Goal: Task Accomplishment & Management: Complete application form

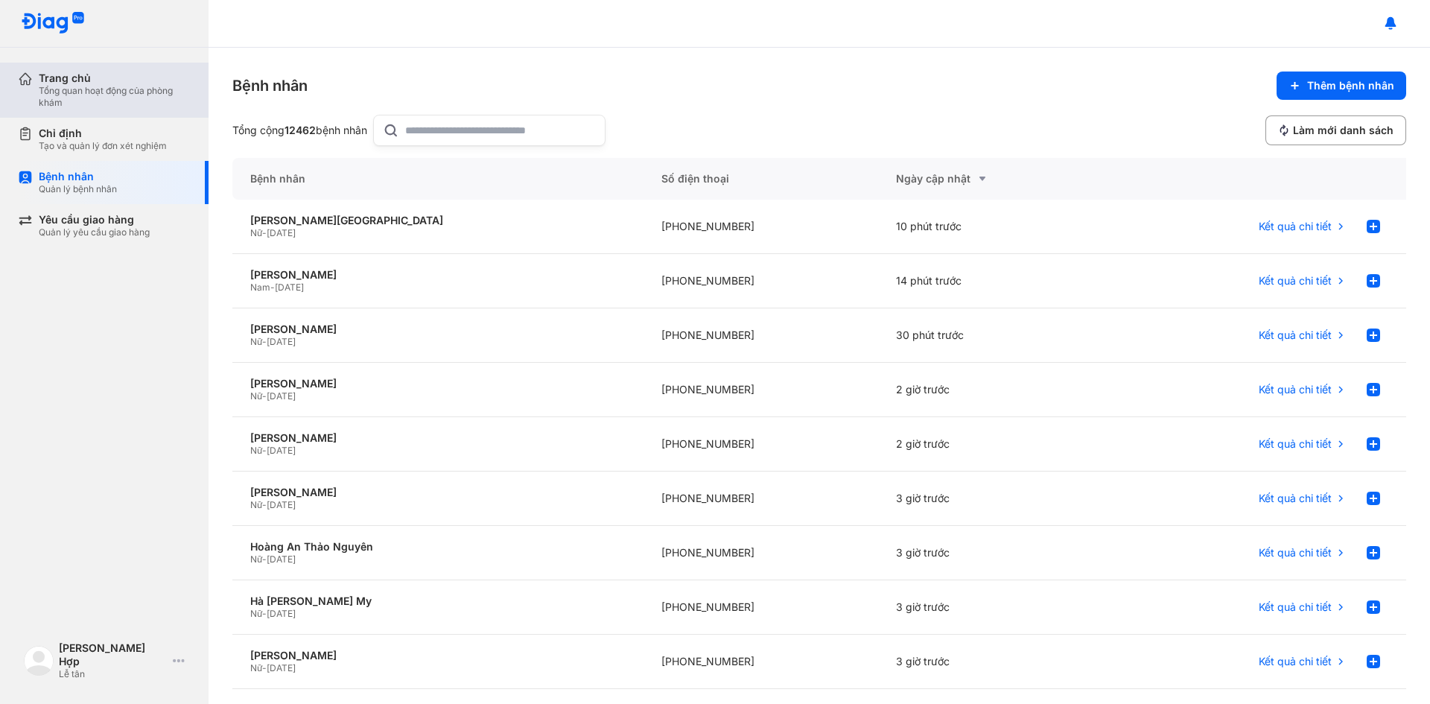
click at [76, 94] on div "Tổng quan hoạt động của phòng khám" at bounding box center [115, 97] width 152 height 24
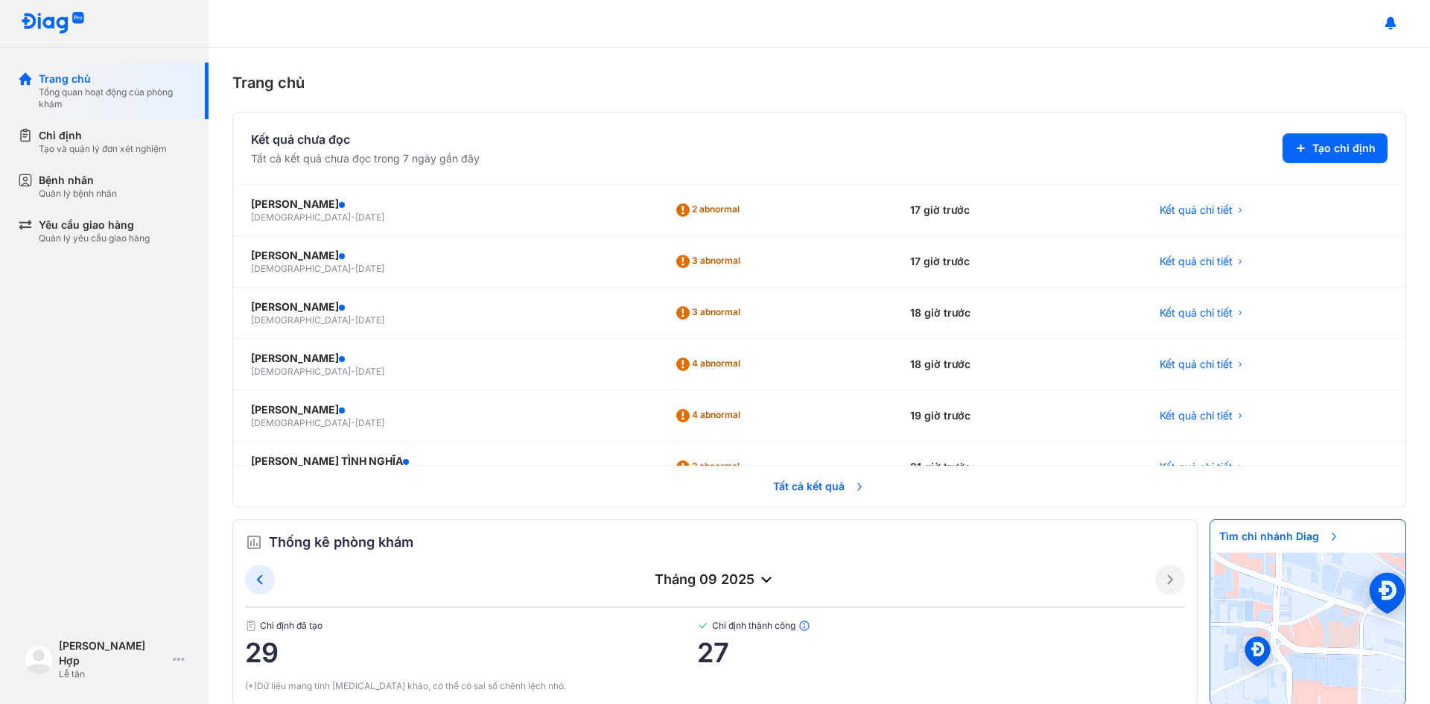
scroll to position [74, 0]
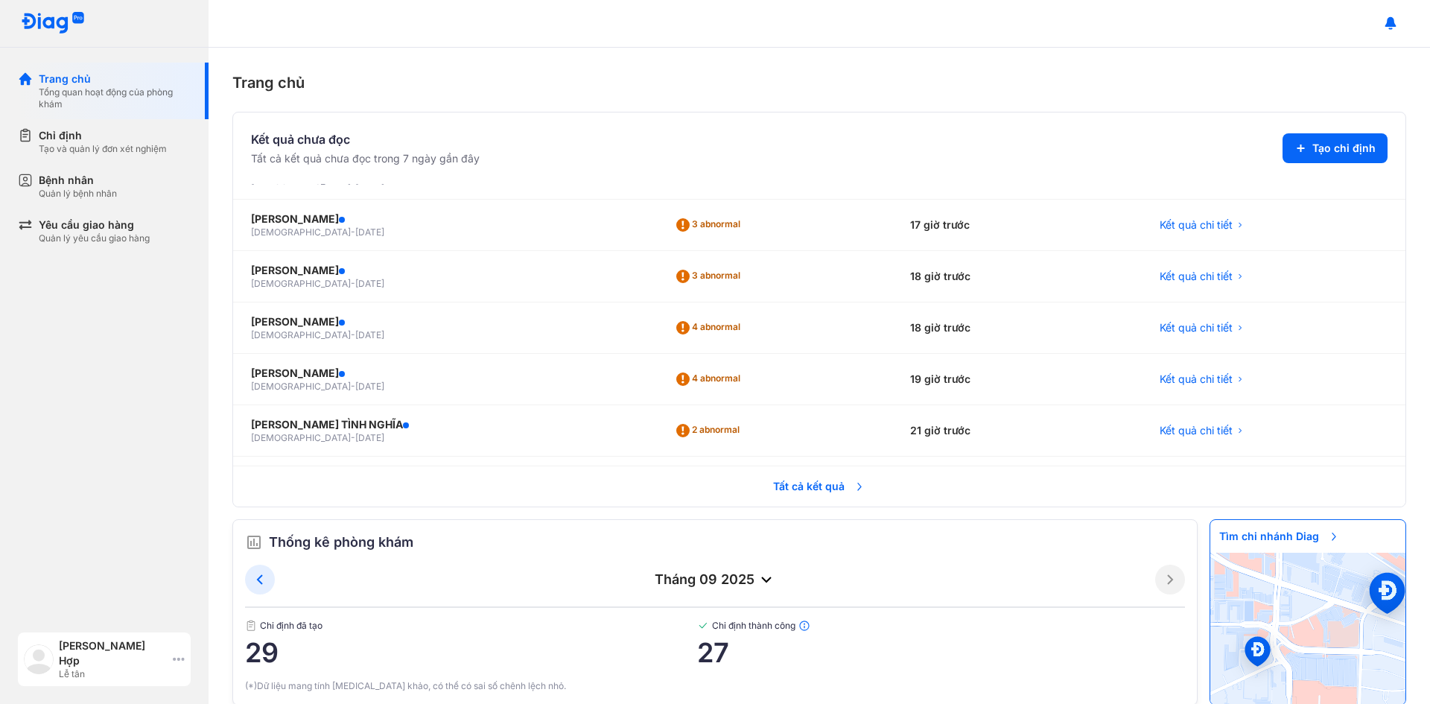
click at [174, 659] on div "[PERSON_NAME] Hợp Lễ tân" at bounding box center [104, 659] width 173 height 54
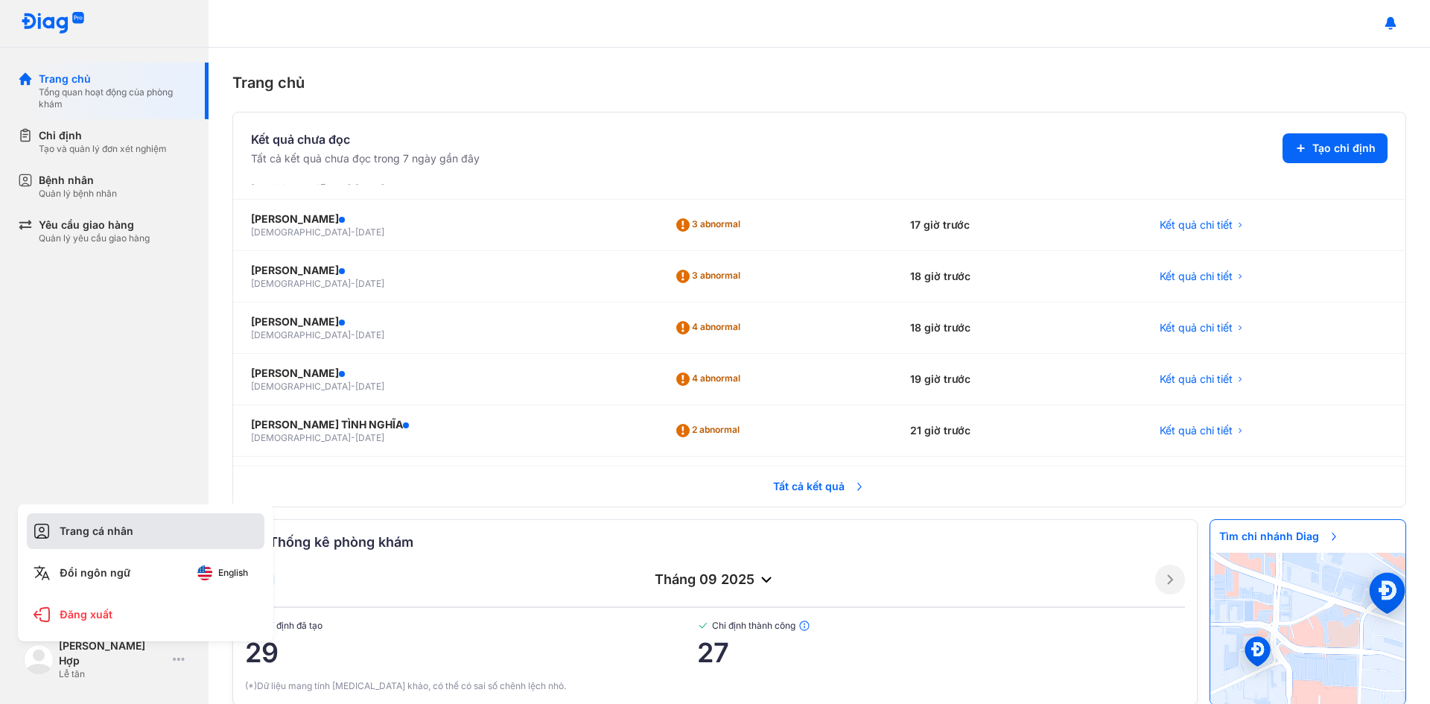
click at [168, 527] on div "Trang cá nhân" at bounding box center [146, 531] width 238 height 36
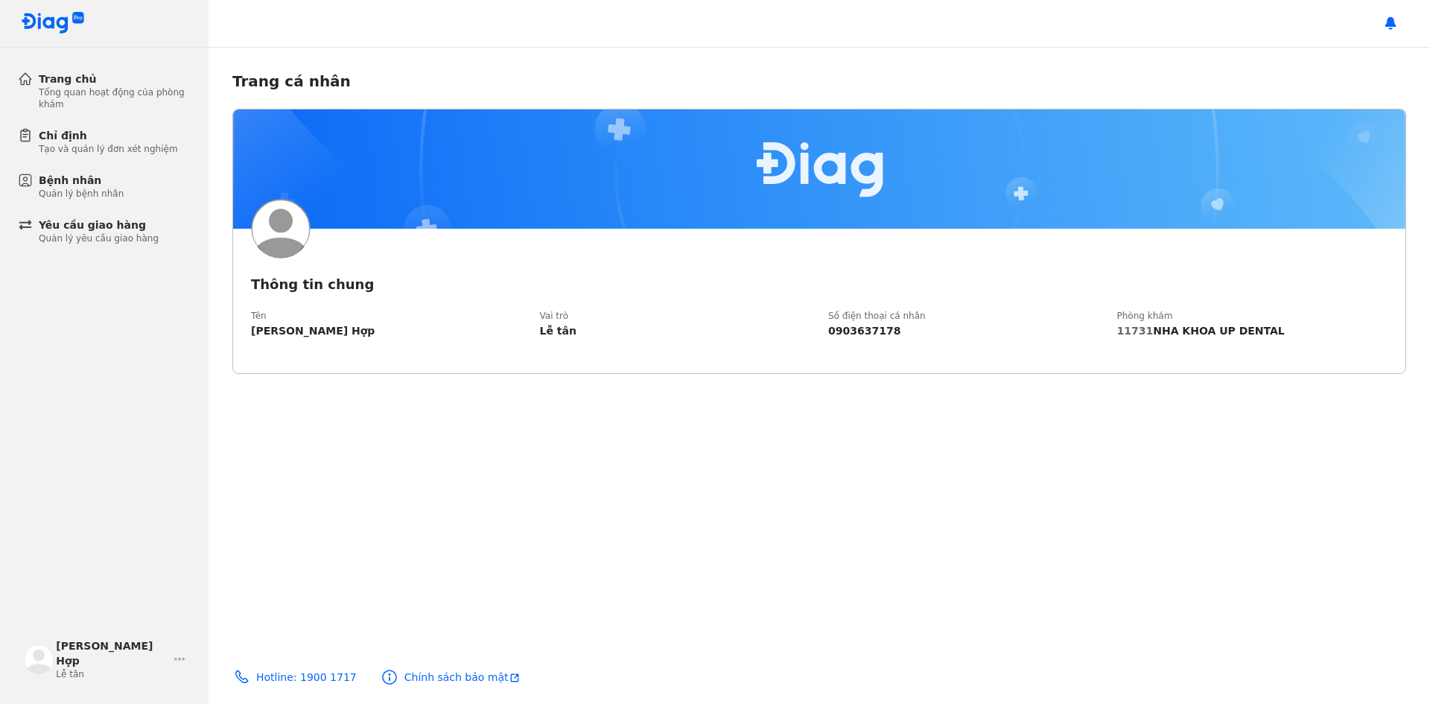
click at [1178, 326] on div "11731 NHA KHOA UP DENTAL" at bounding box center [1252, 330] width 271 height 13
click at [509, 681] on img at bounding box center [515, 678] width 12 height 12
click at [63, 129] on div "Chỉ định" at bounding box center [108, 135] width 139 height 15
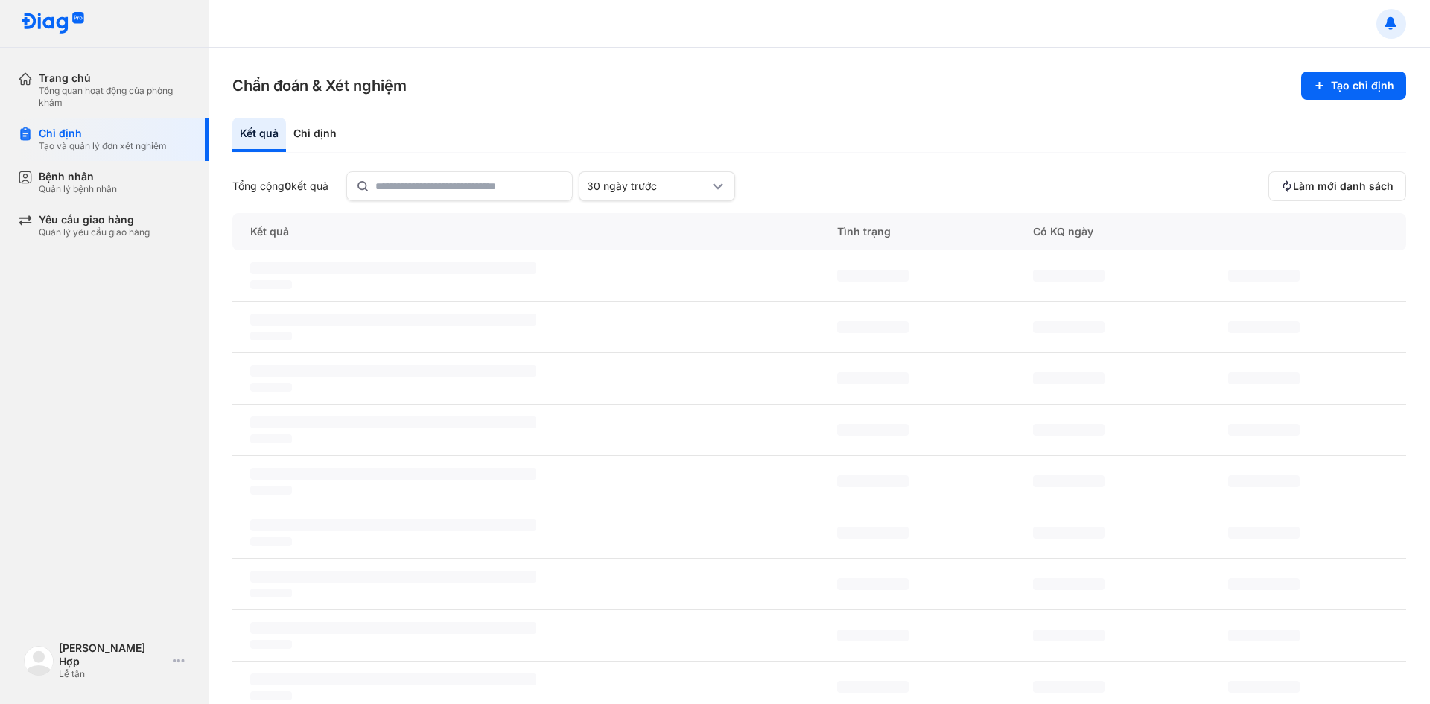
click at [1383, 19] on button at bounding box center [1392, 24] width 30 height 30
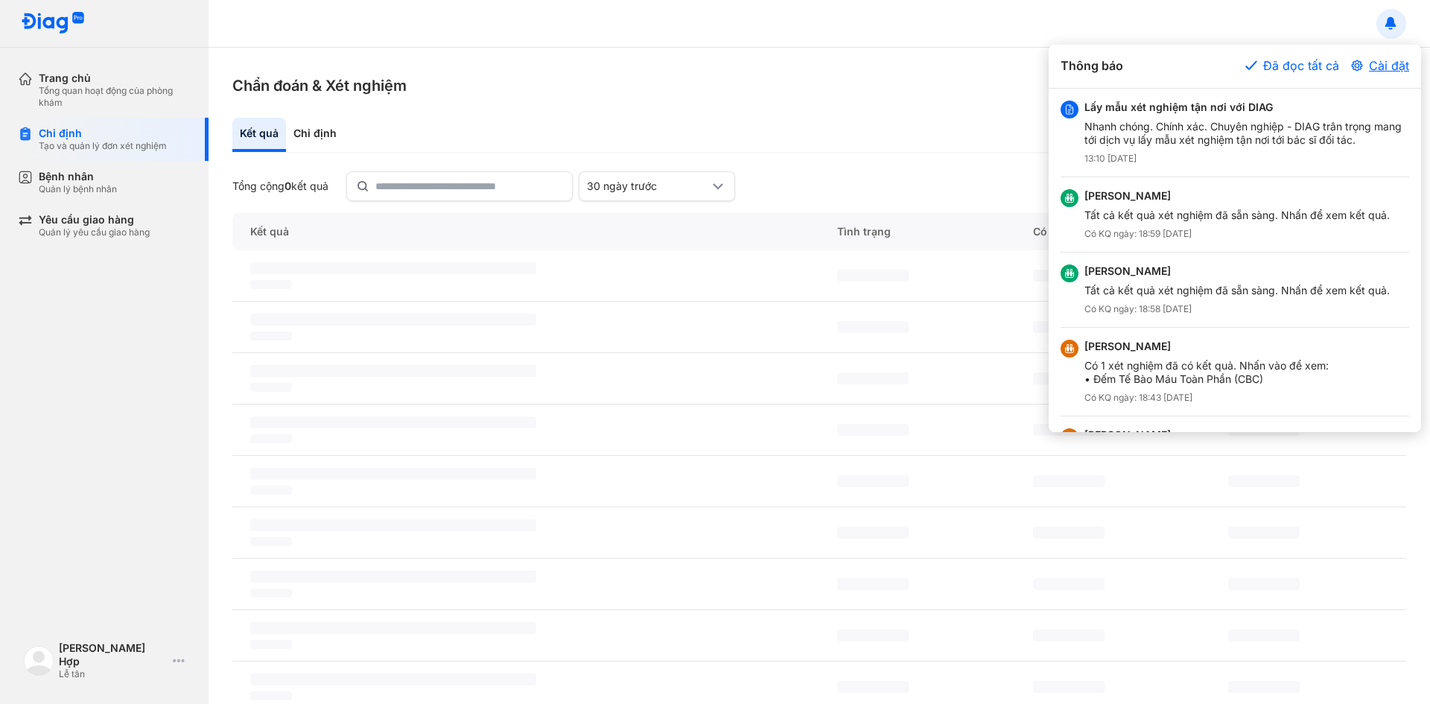
click at [1380, 71] on button "Cài đặt" at bounding box center [1380, 66] width 58 height 18
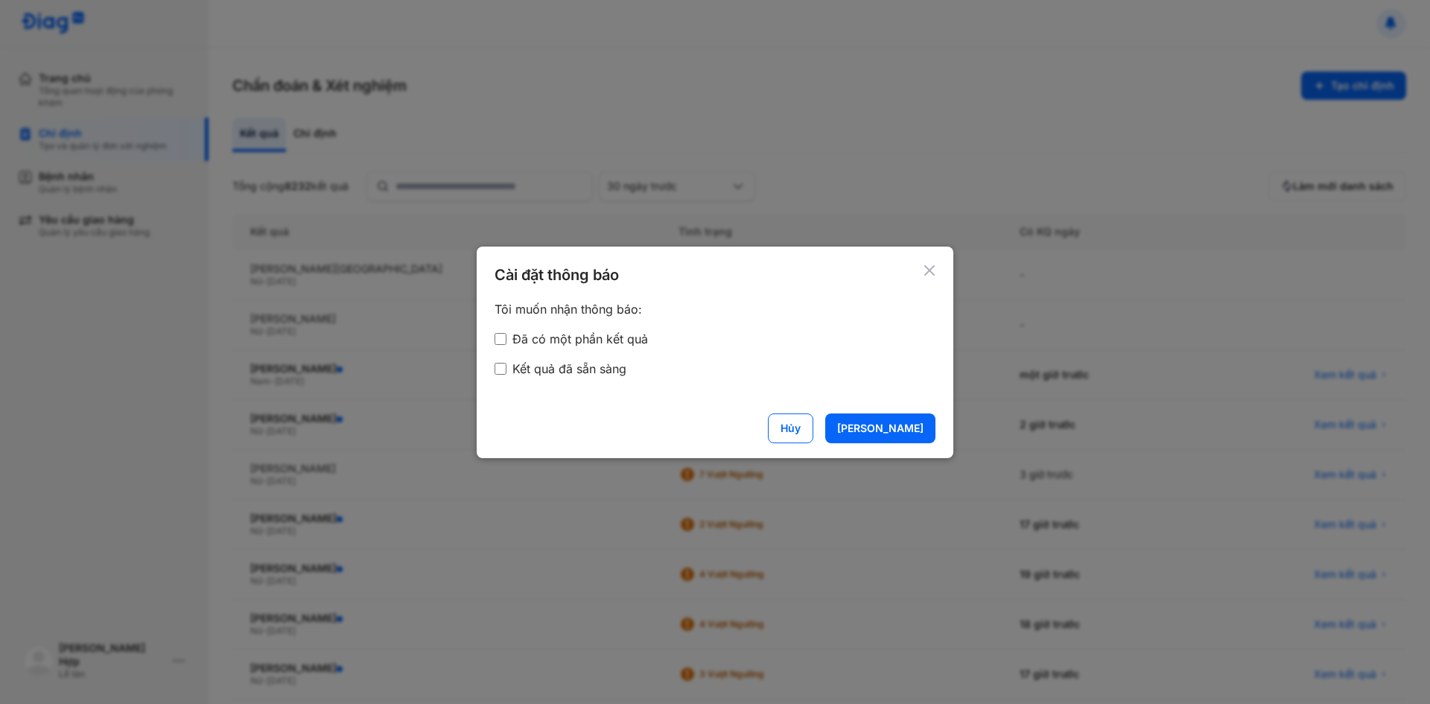
click at [1148, 146] on div at bounding box center [715, 352] width 1430 height 704
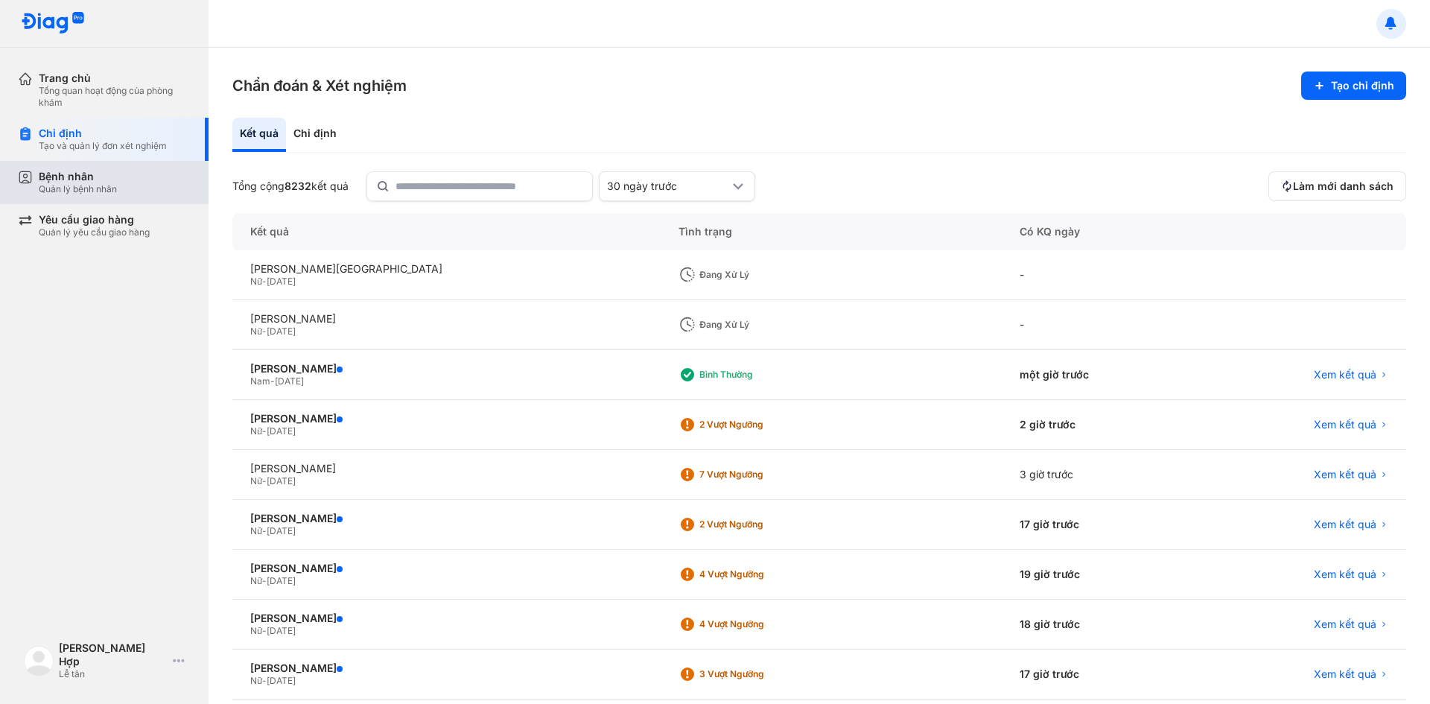
click at [140, 175] on div "Bệnh nhân Quản lý bệnh nhân" at bounding box center [115, 182] width 152 height 25
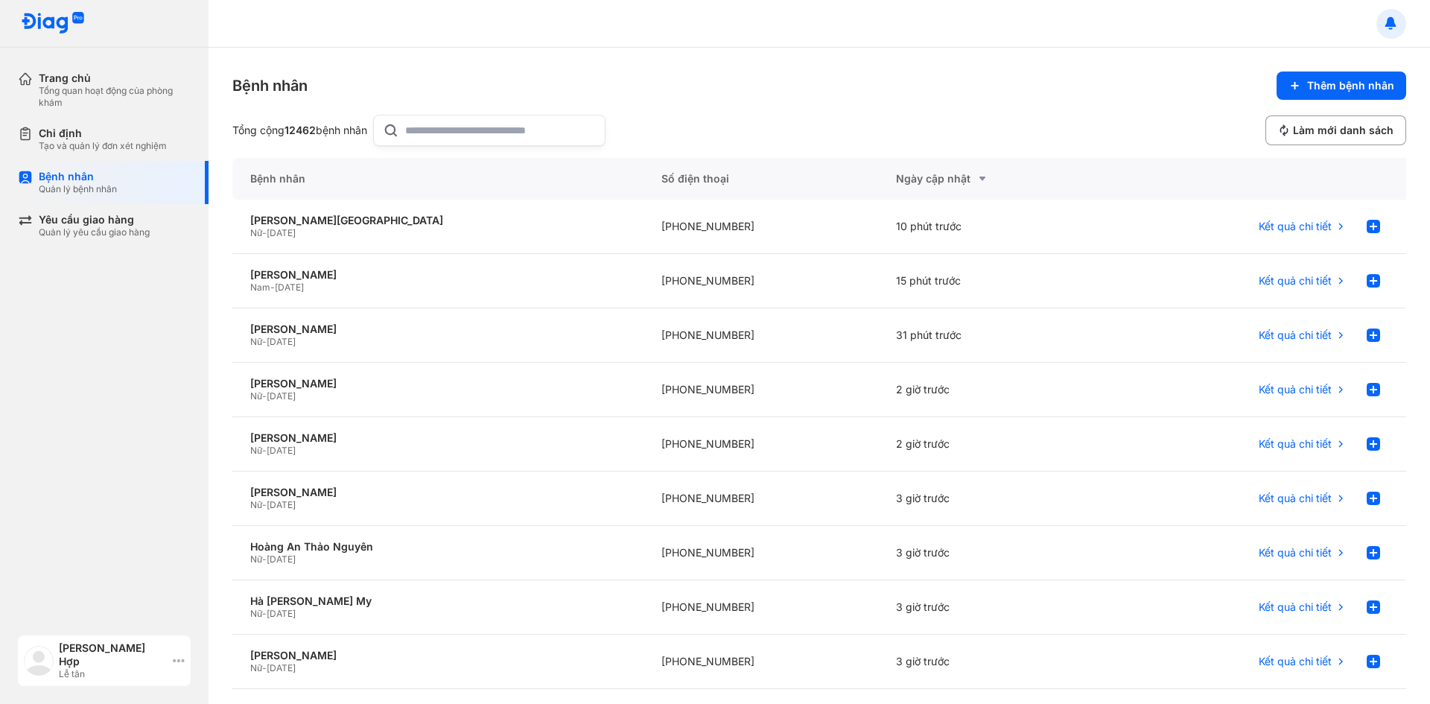
click at [185, 667] on div "Bùi Thị Nhị Hợp Lễ tân" at bounding box center [104, 660] width 173 height 51
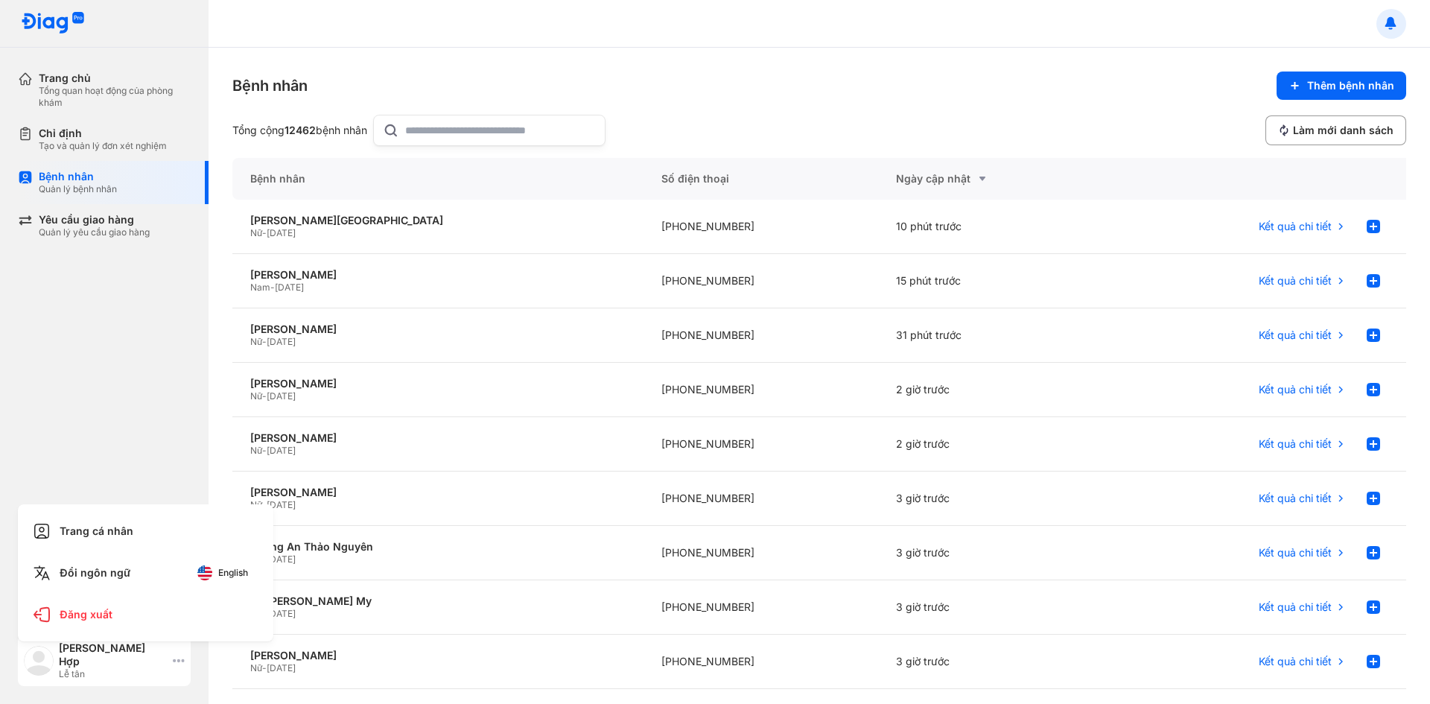
click at [185, 667] on div "Bùi Thị Nhị Hợp Lễ tân" at bounding box center [104, 660] width 173 height 51
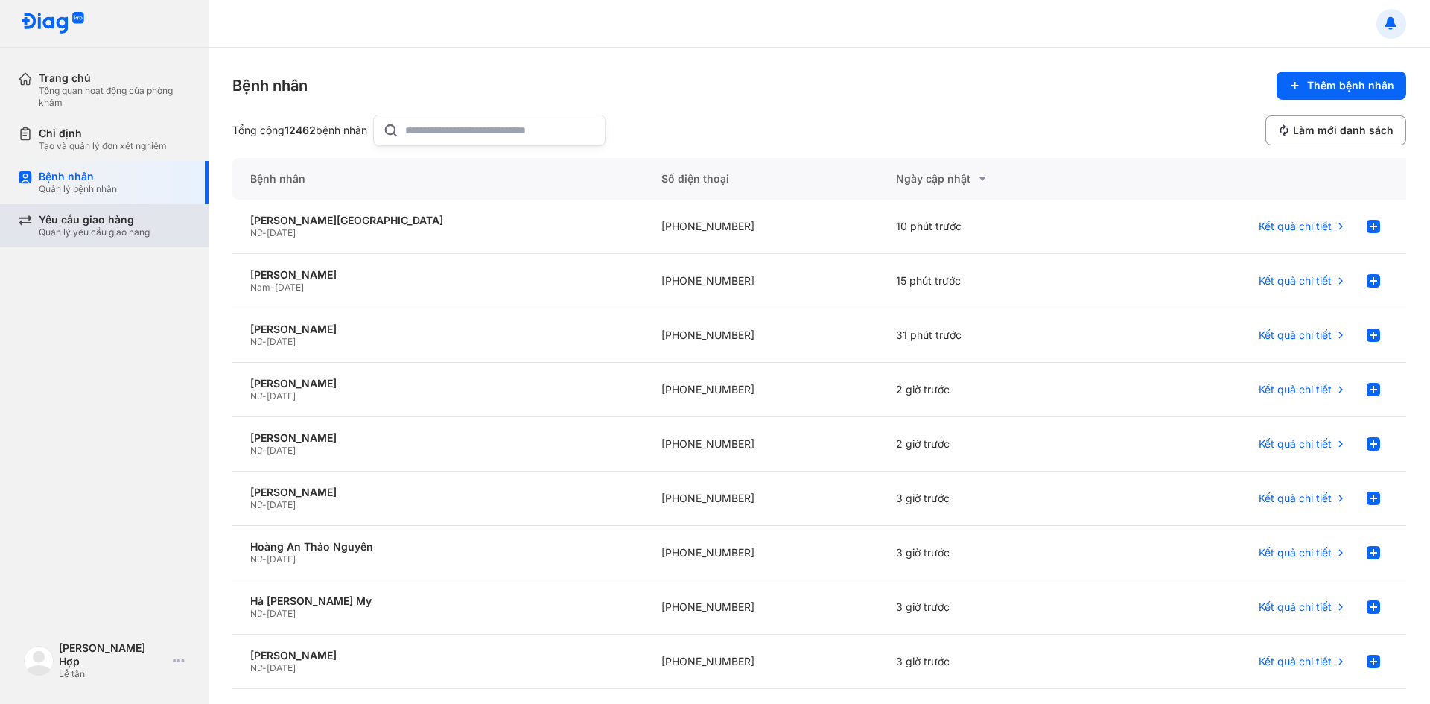
click at [107, 242] on div "Yêu cầu giao hàng Quản lý yêu cầu giao hàng" at bounding box center [113, 225] width 191 height 43
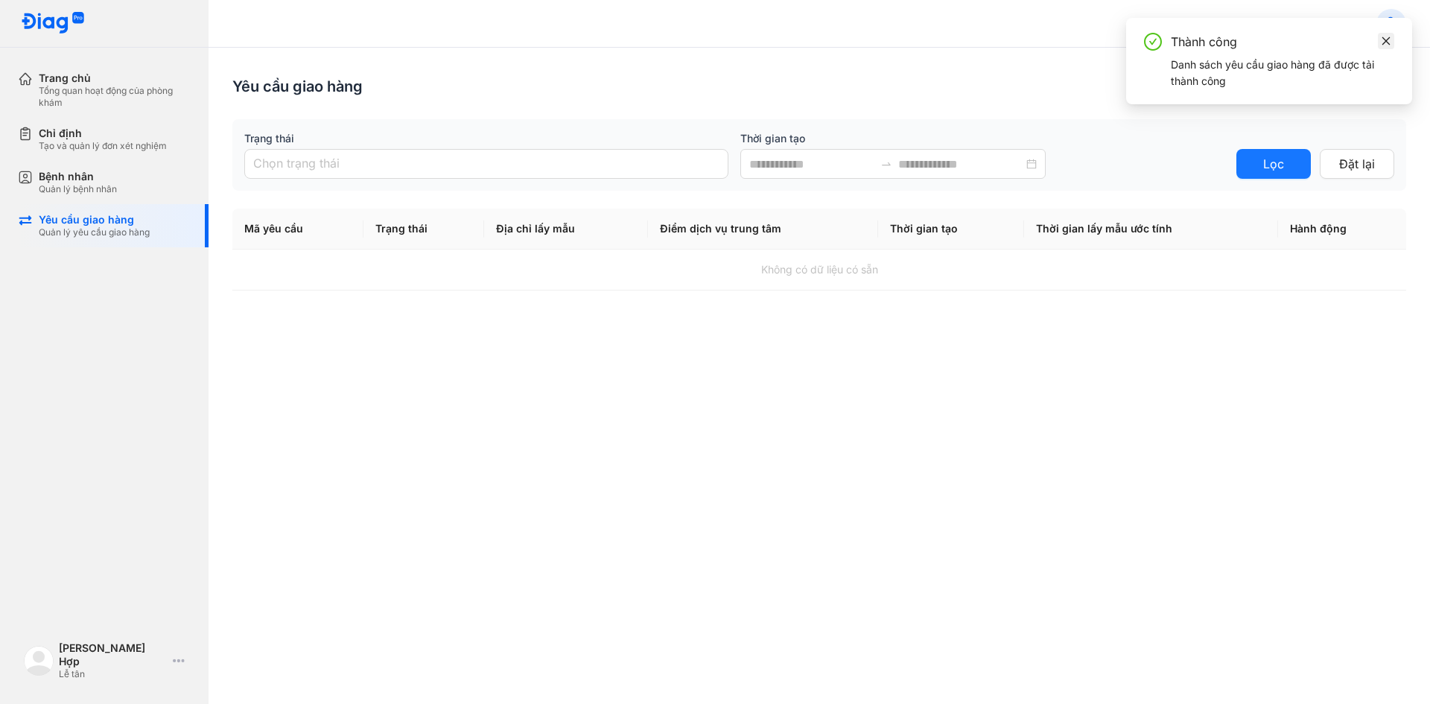
click at [1386, 45] on icon "close" at bounding box center [1386, 41] width 10 height 10
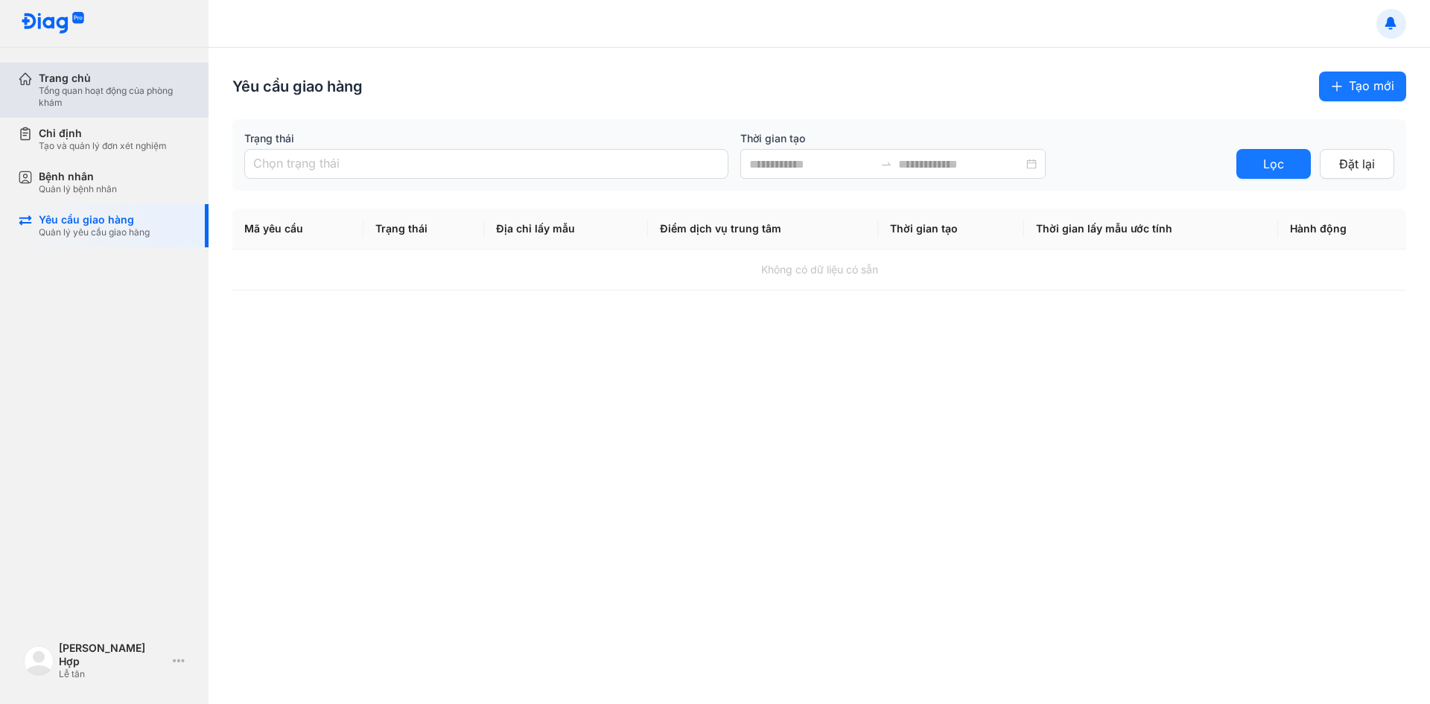
click at [79, 76] on div "Trang chủ" at bounding box center [115, 78] width 152 height 13
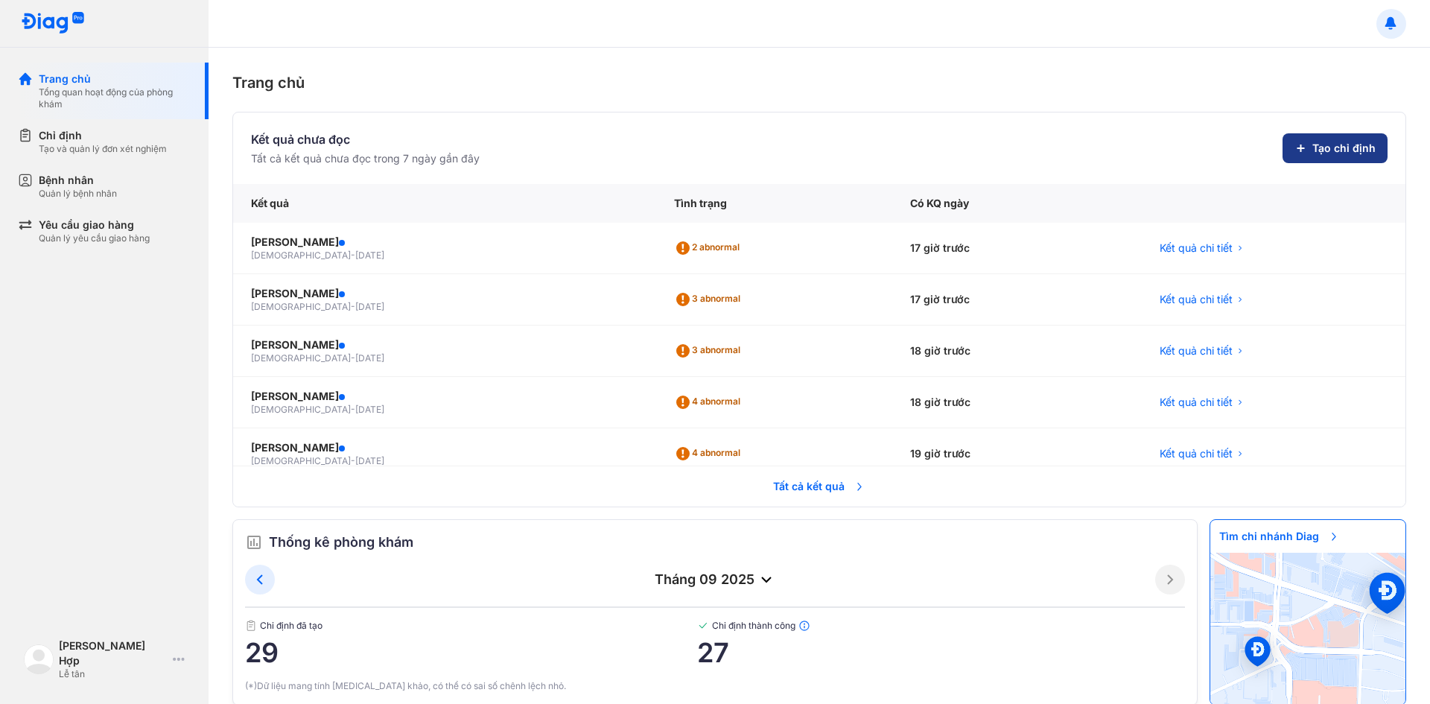
click at [1335, 159] on button "Tạo chỉ định" at bounding box center [1335, 148] width 105 height 30
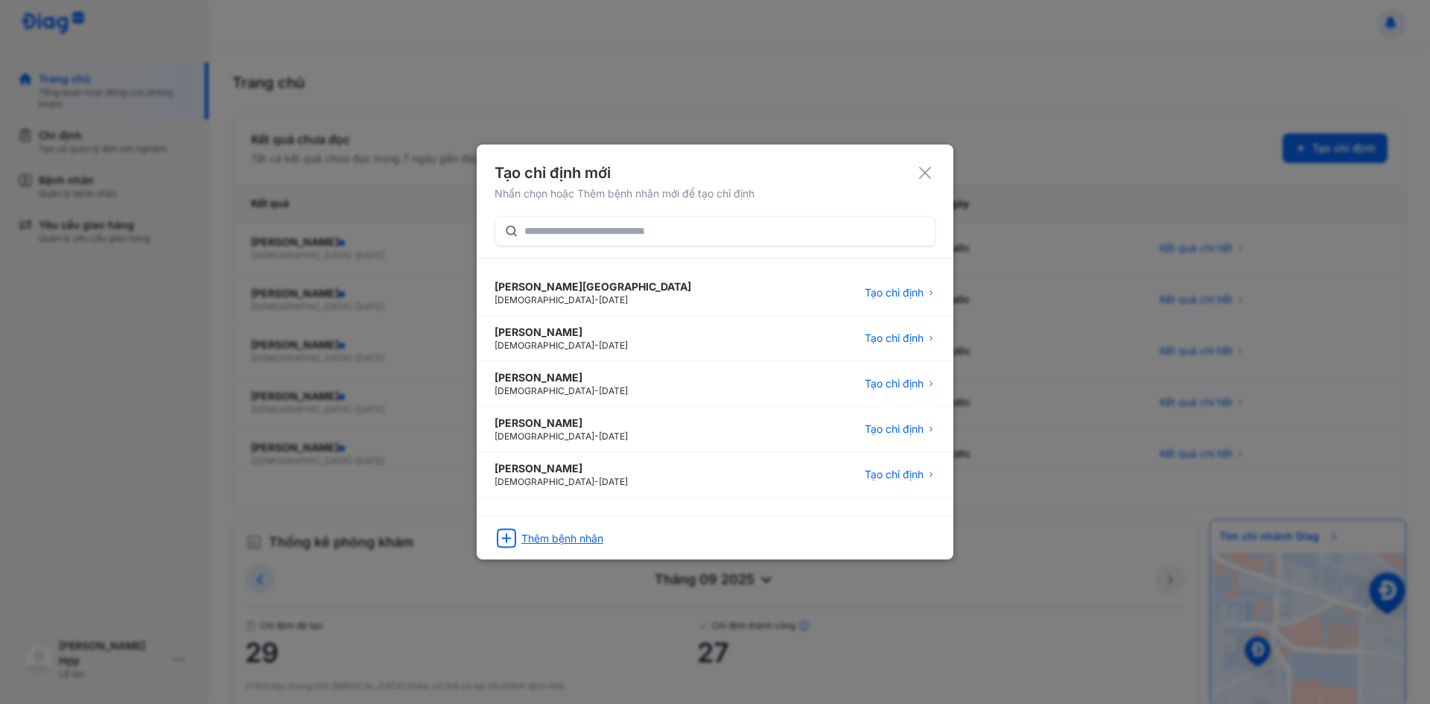
click at [582, 536] on div "Thêm bệnh nhân" at bounding box center [562, 538] width 82 height 15
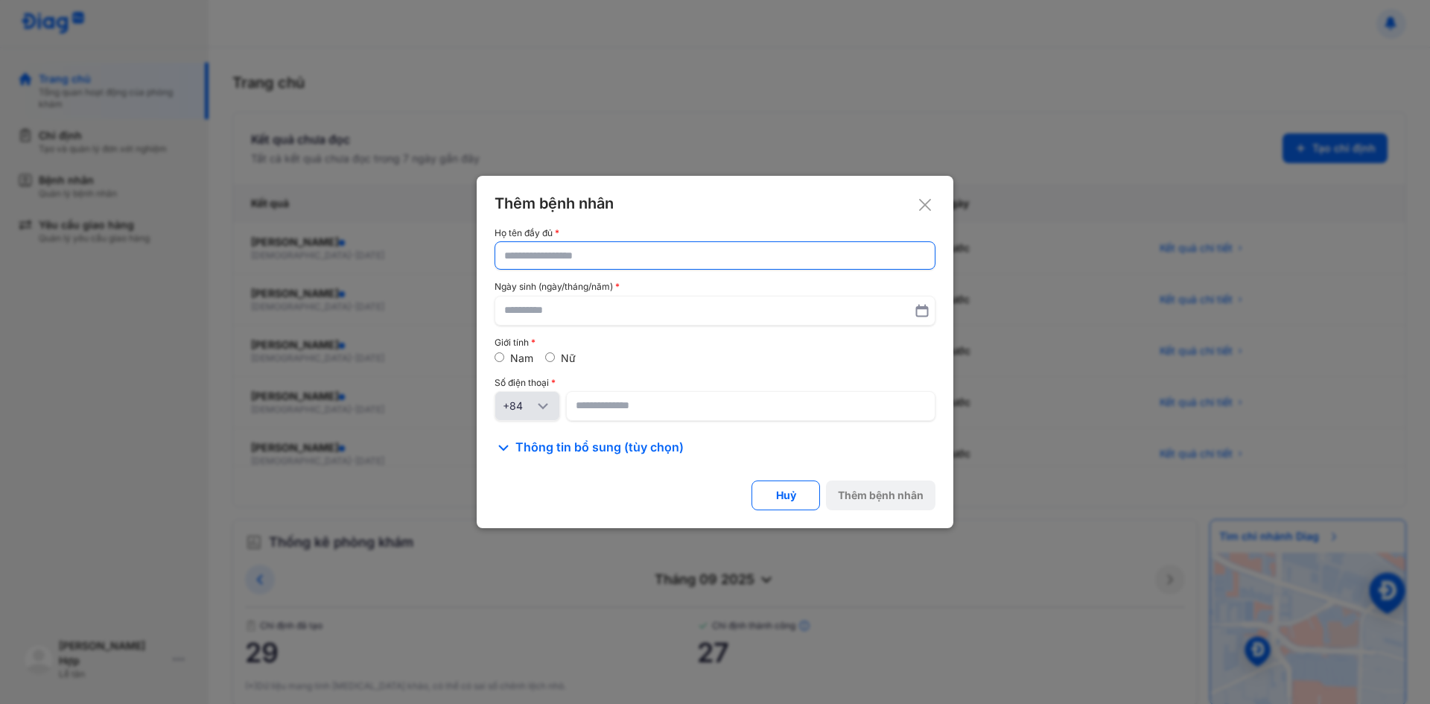
click at [612, 259] on input "text" at bounding box center [715, 255] width 422 height 27
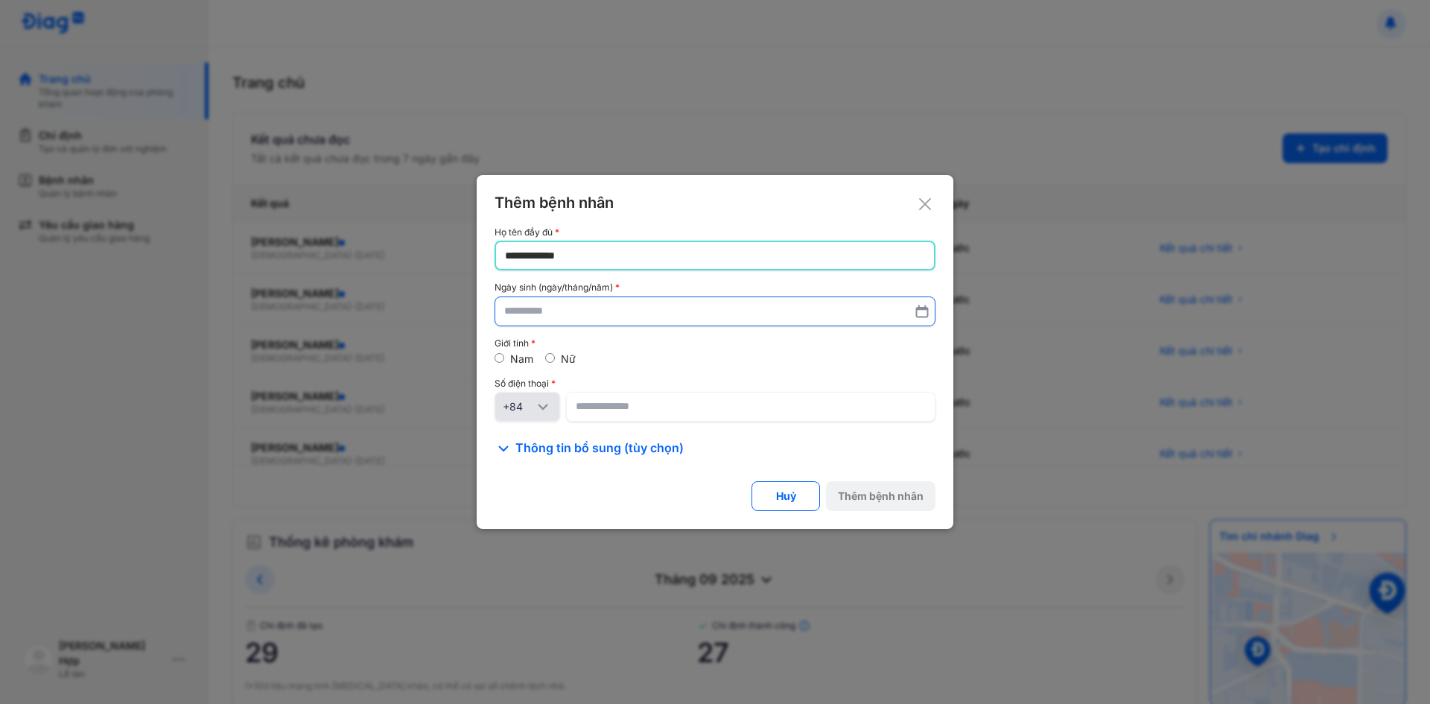
type input "**********"
click at [548, 316] on input "text" at bounding box center [715, 312] width 422 height 27
type input "**********"
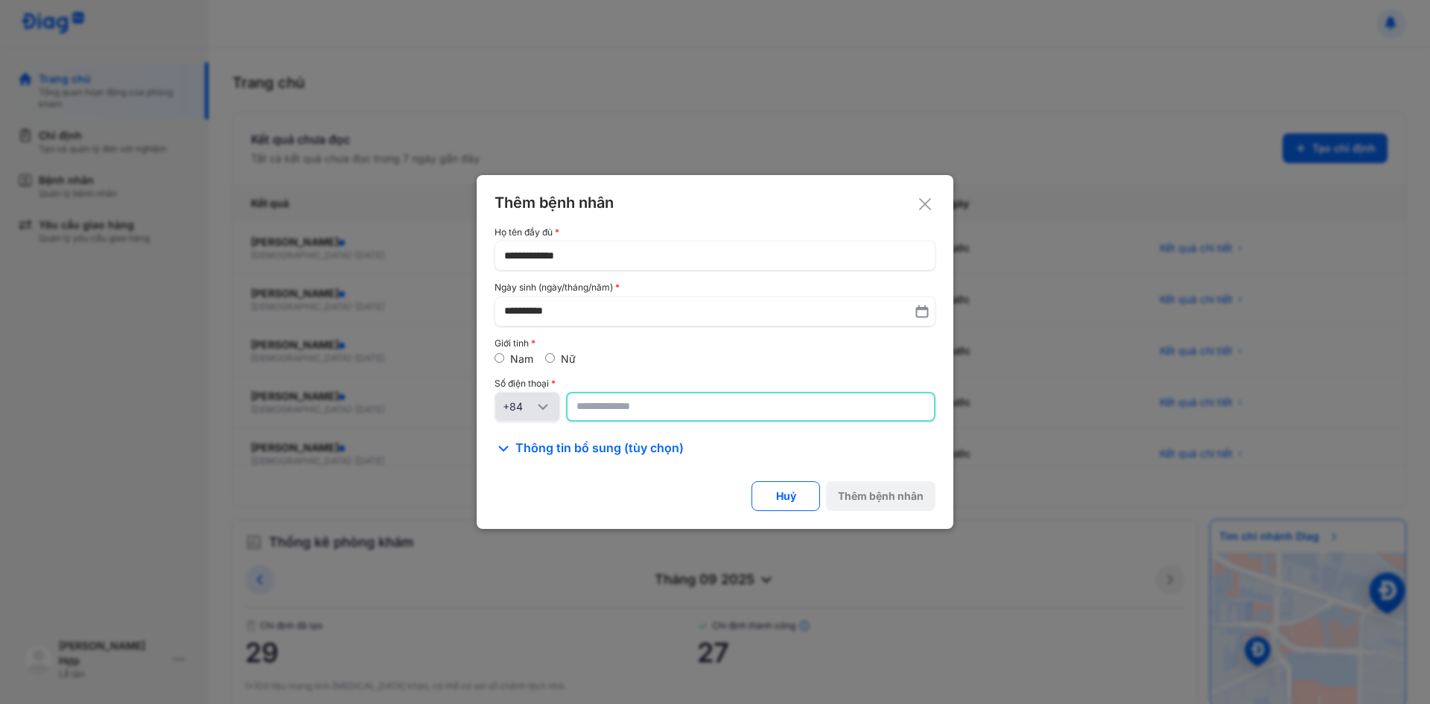
drag, startPoint x: 603, startPoint y: 407, endPoint x: 612, endPoint y: 405, distance: 9.2
click at [609, 406] on input at bounding box center [751, 406] width 349 height 27
type input "**********"
click at [905, 495] on div "Thêm bệnh nhân" at bounding box center [881, 496] width 86 height 15
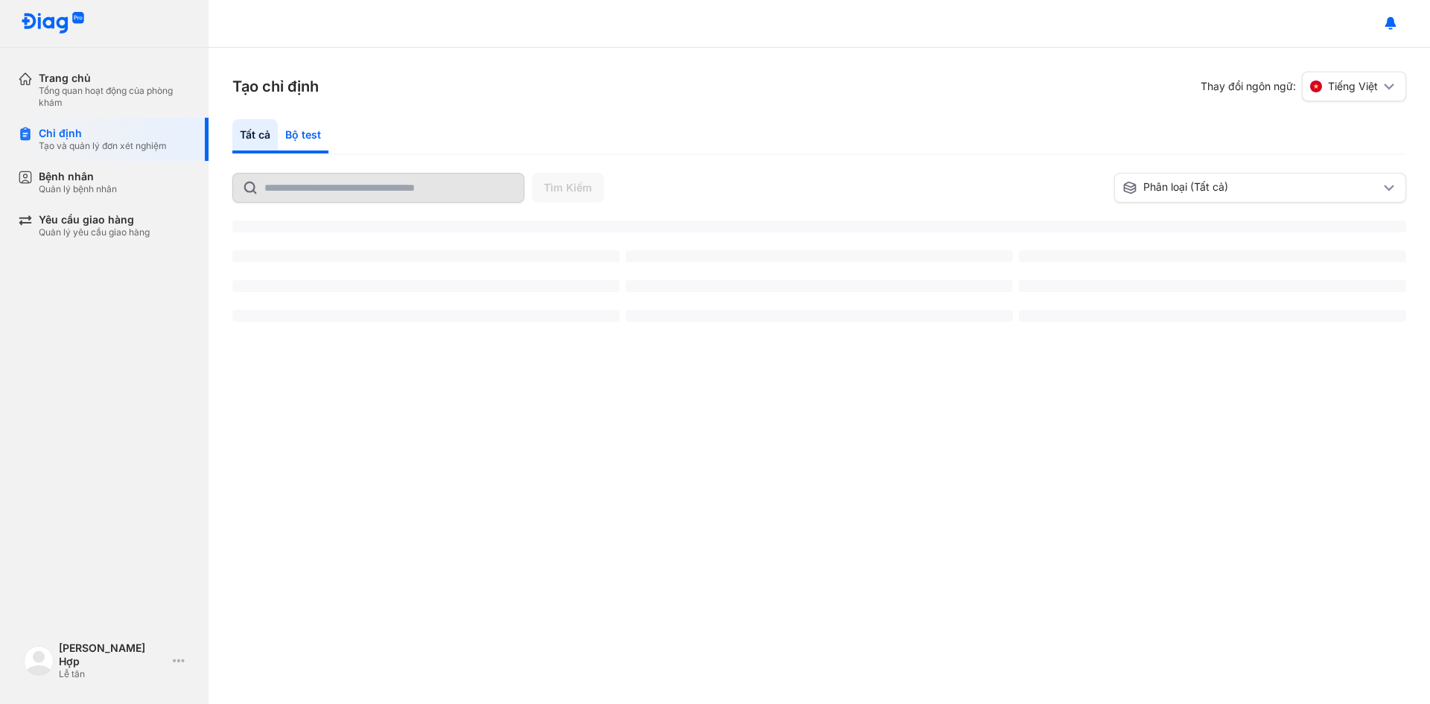
click at [305, 142] on div "Bộ test" at bounding box center [303, 136] width 51 height 34
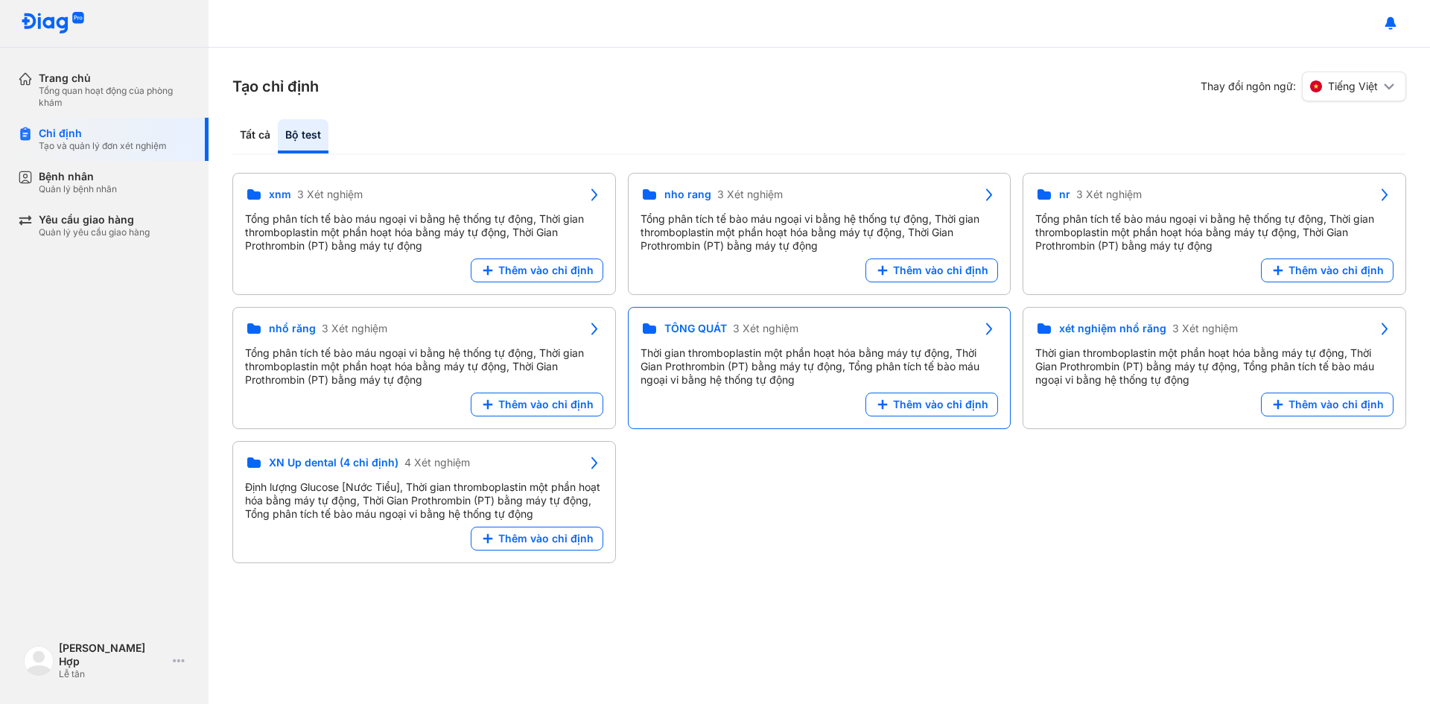
click at [530, 396] on div "xnm 3 Xét nghiệm Tổng phân tích tế bào máu ngoại vi bằng hệ thống tự động, Thời…" at bounding box center [819, 368] width 1174 height 390
click at [628, 407] on div "TỔNG QUÁT 3 Xét nghiệm Thời gian thromboplastin một phần hoạt hóa bằng máy tự đ…" at bounding box center [820, 368] width 384 height 122
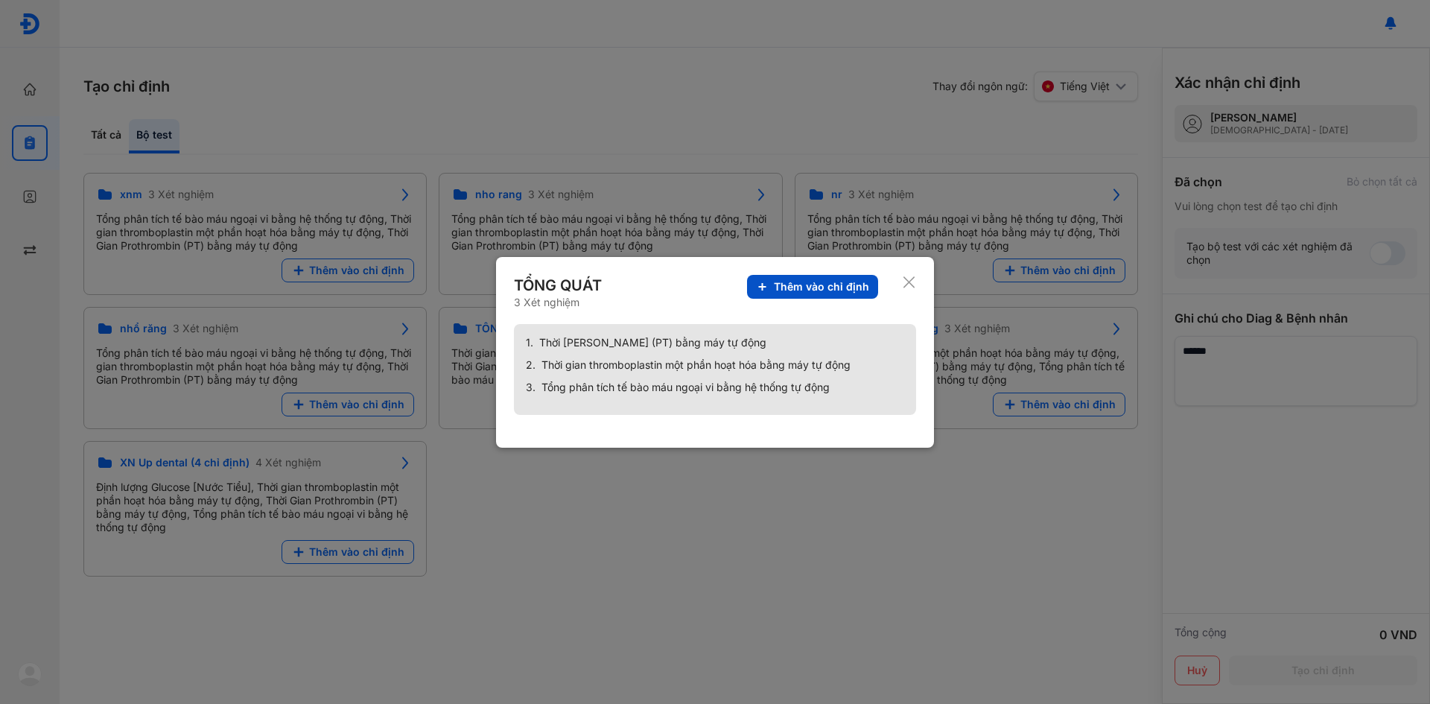
click at [814, 288] on span "Thêm vào chỉ định" at bounding box center [821, 286] width 95 height 13
